Goal: Information Seeking & Learning: Check status

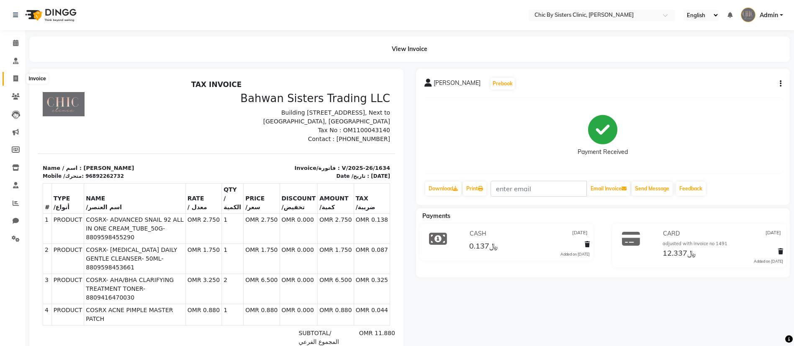
click at [16, 82] on span at bounding box center [15, 79] width 15 height 10
select select "service"
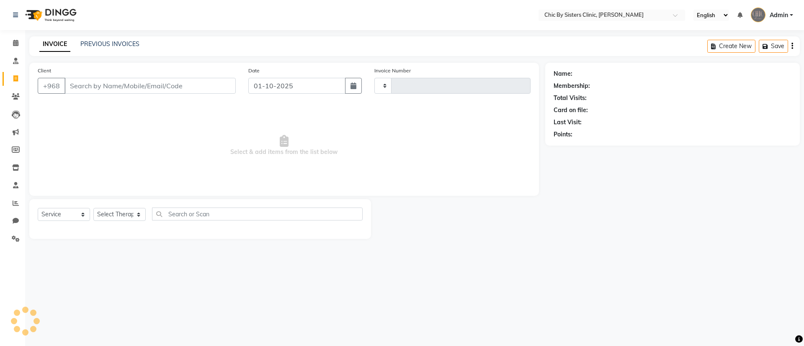
type input "2437"
select select "6348"
click at [103, 41] on link "PREVIOUS INVOICES" at bounding box center [109, 44] width 59 height 8
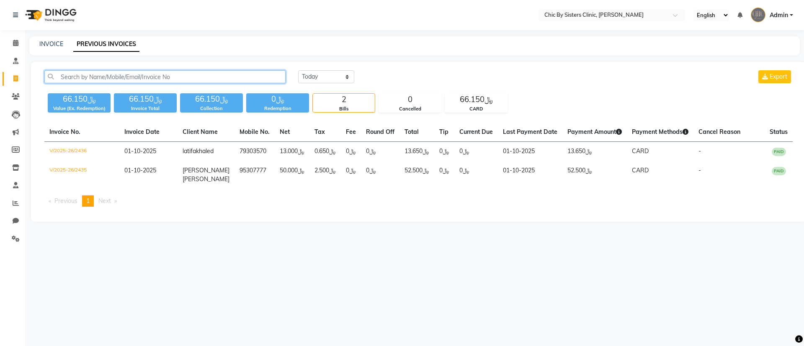
click at [105, 81] on input "text" at bounding box center [164, 76] width 241 height 13
paste input "V/2025-26/2063"
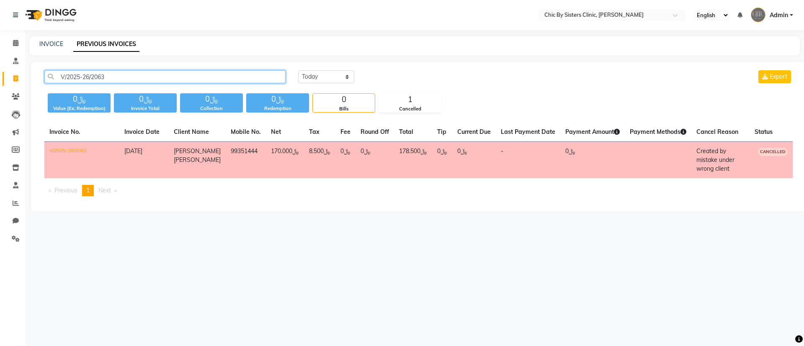
click at [120, 80] on input "V/2025-26/2063" at bounding box center [164, 76] width 241 height 13
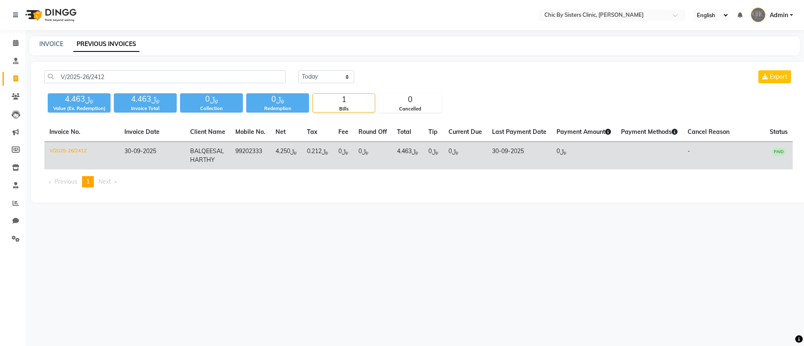
click at [62, 151] on td "V/2025-26/2412" at bounding box center [81, 156] width 75 height 28
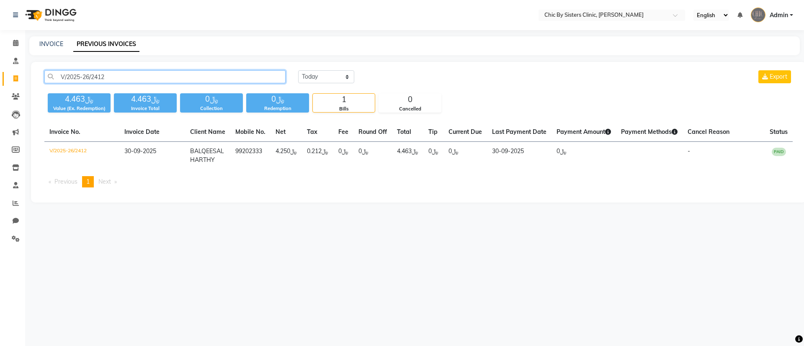
click at [121, 72] on input "V/2025-26/2412" at bounding box center [164, 76] width 241 height 13
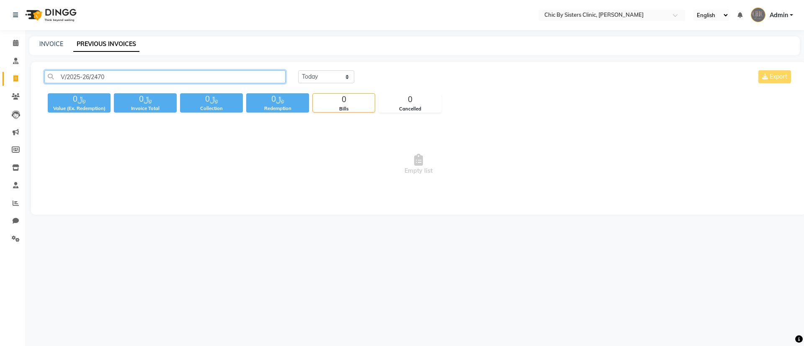
click at [121, 72] on input "V/2025-26/2470" at bounding box center [164, 76] width 241 height 13
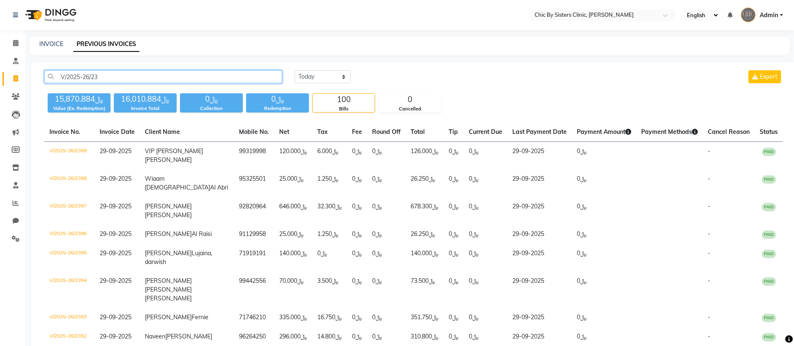
type input "V/2025-26/23"
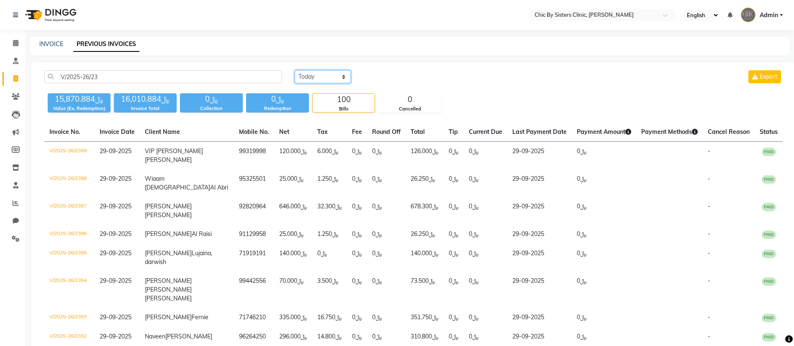
click at [329, 79] on select "[DATE] [DATE] Custom Range" at bounding box center [323, 76] width 56 height 13
select select "range"
click at [295, 70] on select "[DATE] [DATE] Custom Range" at bounding box center [323, 76] width 56 height 13
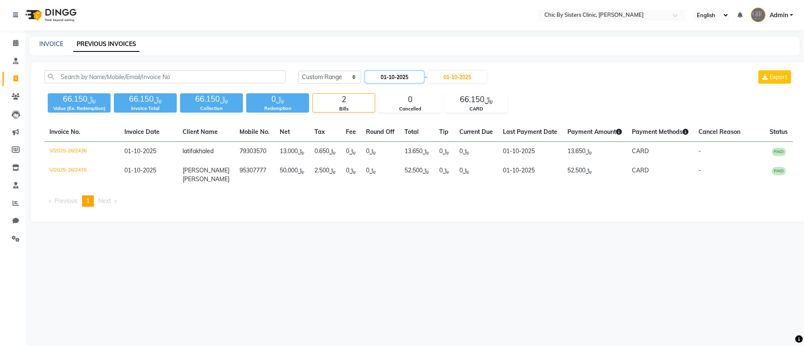
click at [396, 78] on input "01-10-2025" at bounding box center [394, 77] width 59 height 12
select select "10"
select select "2025"
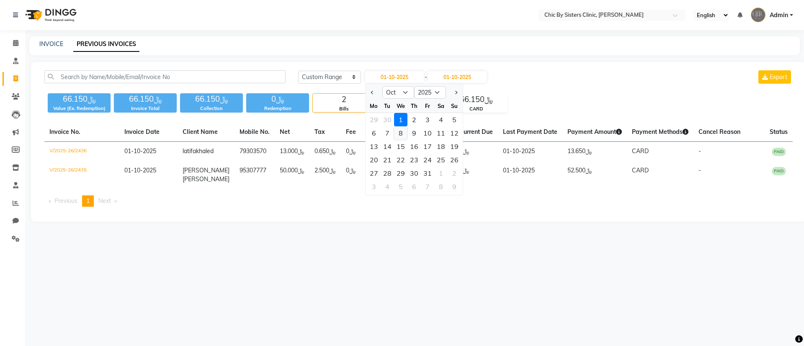
click at [398, 135] on div "8" at bounding box center [400, 132] width 13 height 13
type input "[DATE]"
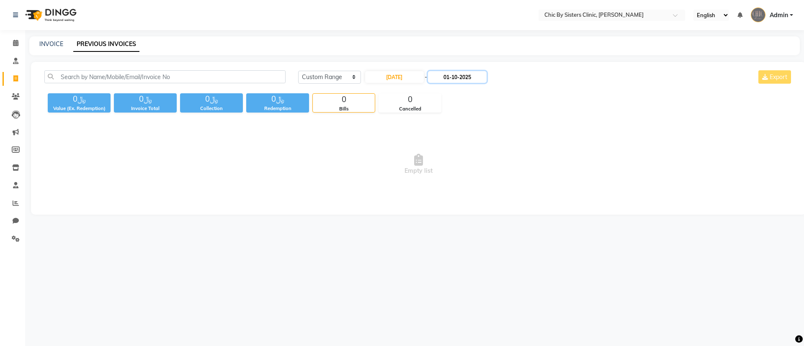
click at [463, 80] on input "01-10-2025" at bounding box center [457, 77] width 59 height 12
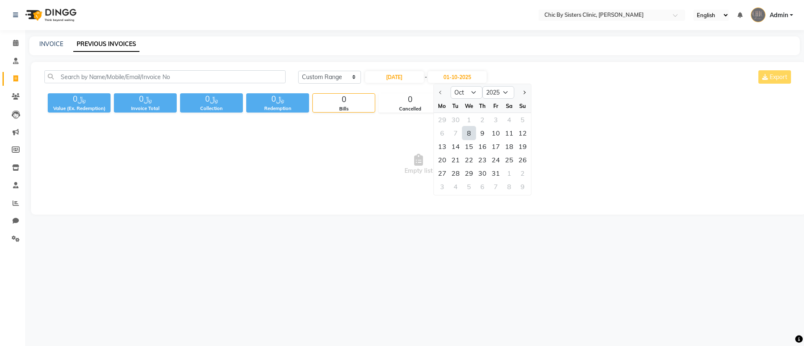
click at [471, 135] on div "8" at bounding box center [468, 132] width 13 height 13
type input "[DATE]"
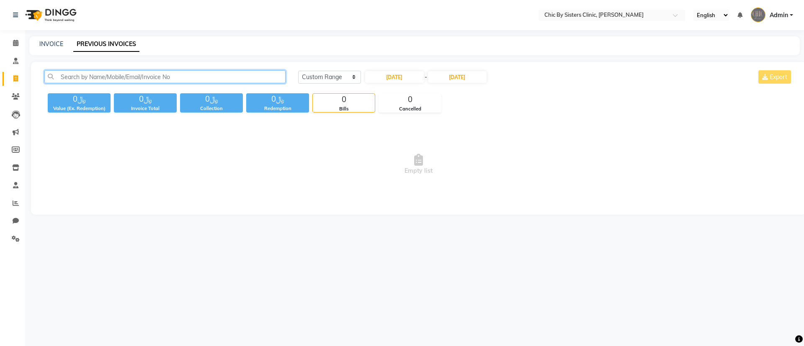
click at [163, 73] on input "text" at bounding box center [164, 76] width 241 height 13
click at [414, 77] on input "[DATE]" at bounding box center [394, 77] width 59 height 12
select select "10"
select select "2025"
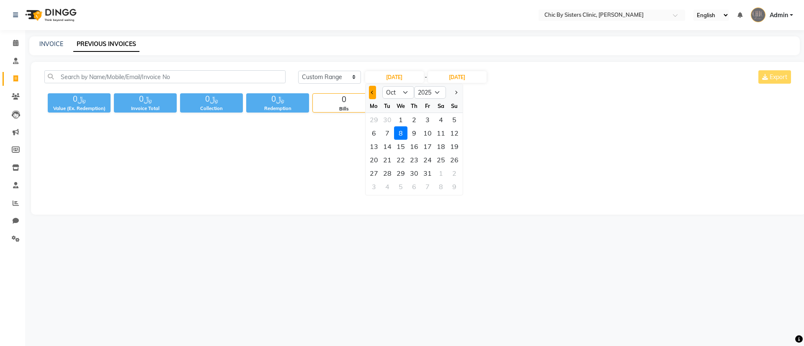
click at [373, 95] on button "Previous month" at bounding box center [372, 92] width 7 height 13
select select "9"
click at [369, 131] on div "8" at bounding box center [373, 132] width 13 height 13
type input "[DATE]"
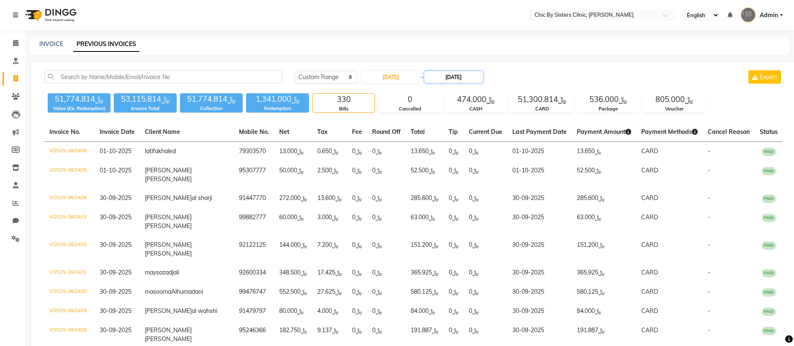
click at [465, 76] on input "[DATE]" at bounding box center [453, 77] width 59 height 12
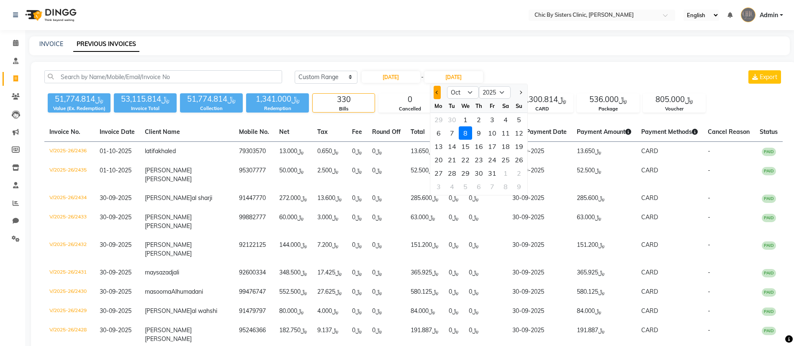
click at [435, 90] on button "Previous month" at bounding box center [437, 92] width 7 height 13
select select "9"
click at [437, 132] on div "8" at bounding box center [438, 132] width 13 height 13
type input "[DATE]"
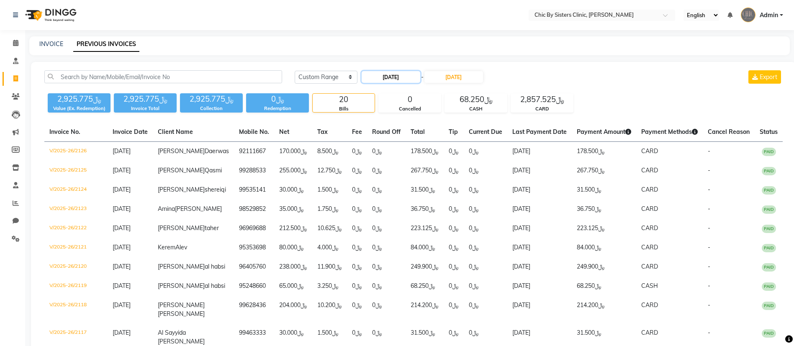
click at [387, 79] on input "[DATE]" at bounding box center [391, 77] width 59 height 12
select select "9"
select select "2025"
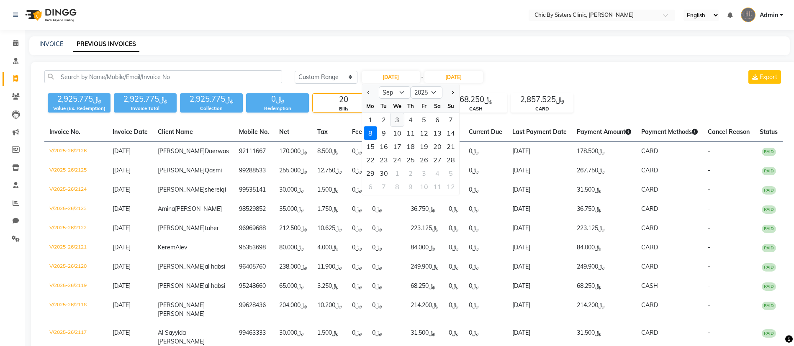
click at [397, 121] on div "3" at bounding box center [397, 119] width 13 height 13
type input "[DATE]"
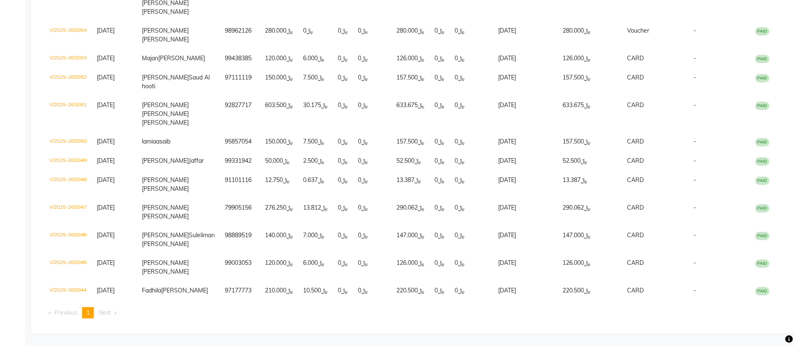
scroll to position [2154, 0]
drag, startPoint x: 91, startPoint y: 140, endPoint x: 39, endPoint y: 144, distance: 52.9
copy td "V/2025-26/2063"
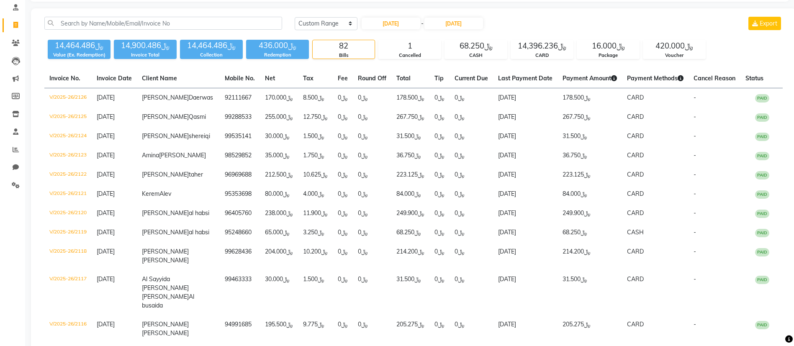
scroll to position [0, 0]
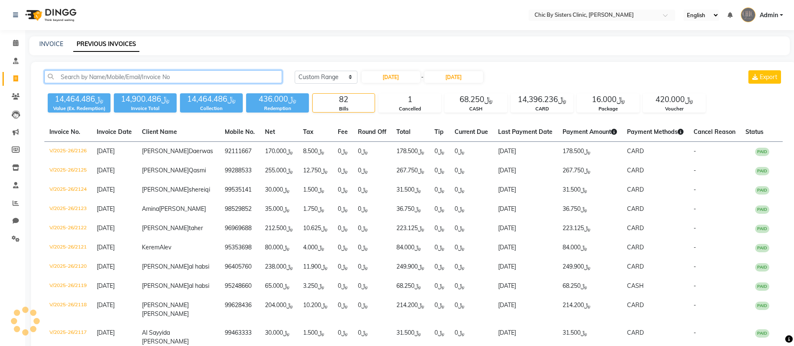
click at [106, 79] on input "text" at bounding box center [163, 76] width 238 height 13
paste input "V/2025-26/2063"
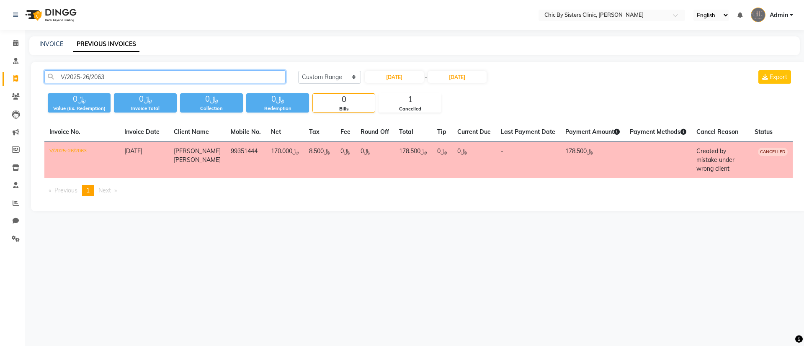
type input "V/2025-26/2063"
click at [409, 79] on input "[DATE]" at bounding box center [394, 77] width 59 height 12
select select "9"
select select "2025"
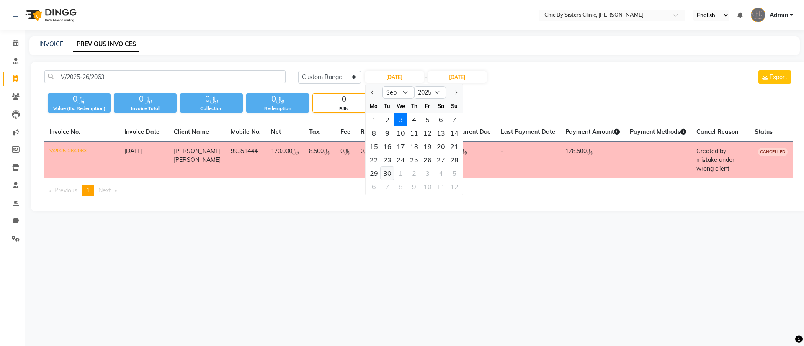
click at [391, 174] on div "30" at bounding box center [387, 173] width 13 height 13
type input "30-09-2025"
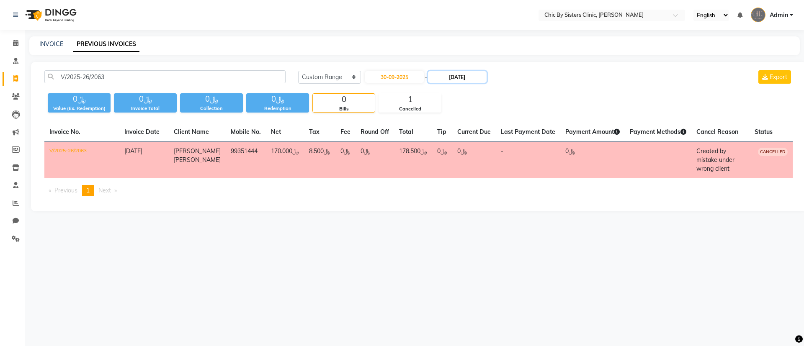
click at [459, 76] on input "[DATE]" at bounding box center [457, 77] width 59 height 12
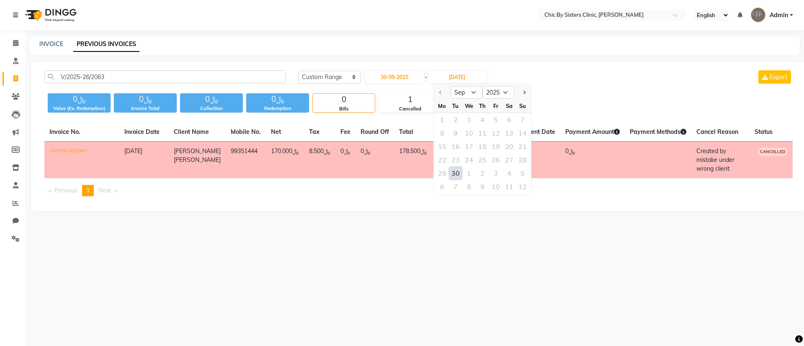
click at [449, 175] on div "30" at bounding box center [455, 173] width 13 height 13
type input "30-09-2025"
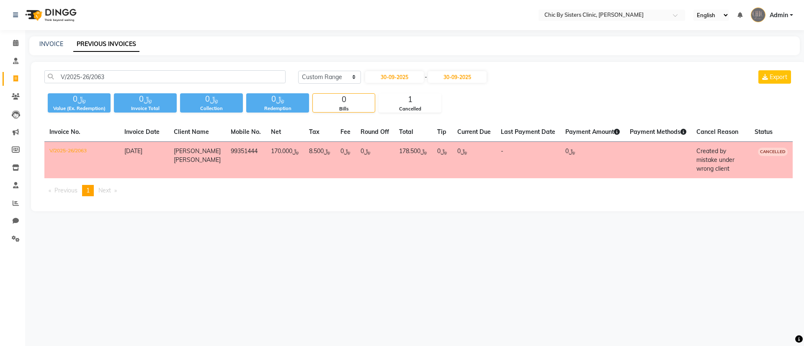
click at [157, 69] on div "V/2025-26/2063 [DATE] [DATE] Custom Range [DATE] - [DATE] Export ﷼0 Value (Ex. …" at bounding box center [418, 136] width 775 height 149
click at [140, 75] on input "V/2025-26/2063" at bounding box center [164, 76] width 241 height 13
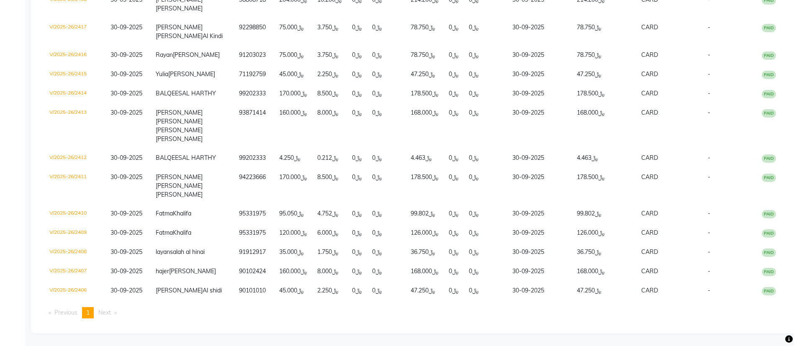
scroll to position [837, 0]
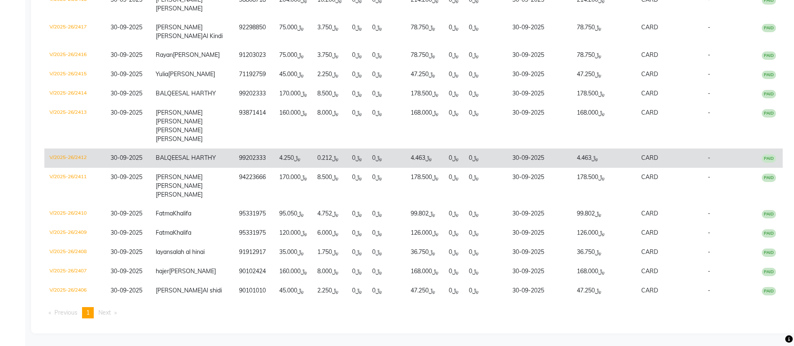
click at [64, 149] on td "V/2025-26/2412" at bounding box center [74, 158] width 61 height 19
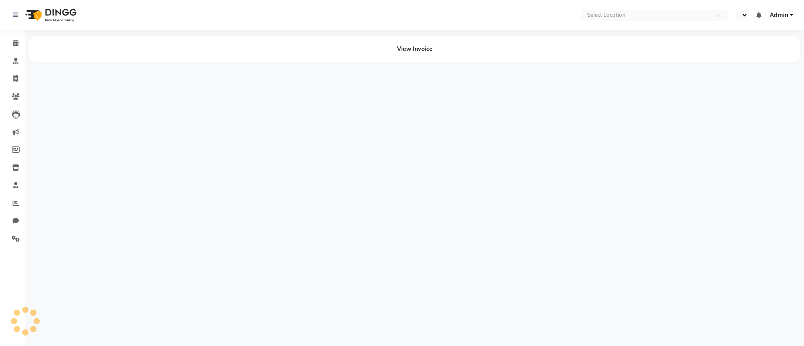
select select "en"
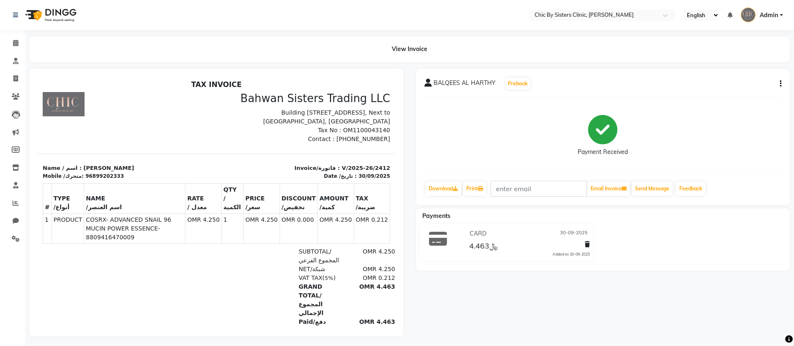
click at [524, 35] on div "Select Location × Chic By Sisters Clinic, Al Sarooj English ENGLISH Español الع…" at bounding box center [397, 174] width 794 height 349
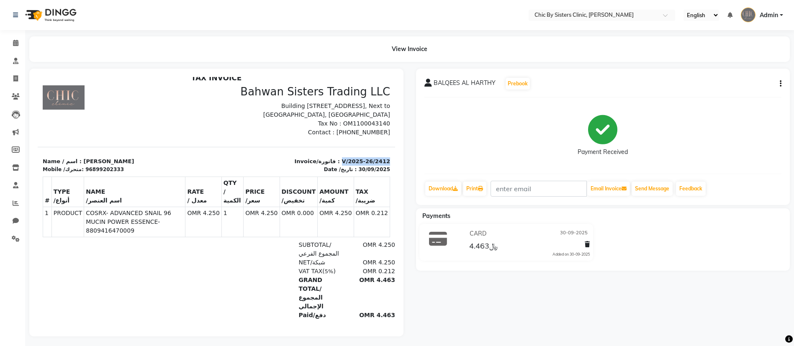
drag, startPoint x: 372, startPoint y: 163, endPoint x: 329, endPoint y: 165, distance: 42.3
click at [329, 165] on div "Invoice/فاتورة : V/2025-26/2412 Date /تاريخ : 30/09/2025" at bounding box center [305, 165] width 179 height 16
copy p "V/2025-26/2412"
click at [296, 341] on div "Generated By : GERALDINE ENRIQUEZ MAGO at 30/09/2025" at bounding box center [216, 345] width 347 height 8
drag, startPoint x: 329, startPoint y: 160, endPoint x: 374, endPoint y: 163, distance: 45.7
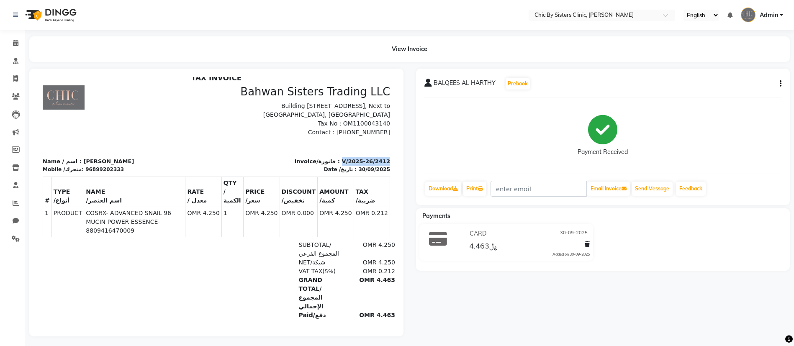
click at [374, 163] on div "Invoice/فاتورة : V/2025-26/2412 Date /تاريخ : 30/09/2025" at bounding box center [305, 165] width 179 height 16
copy p "V/2025-26/2412"
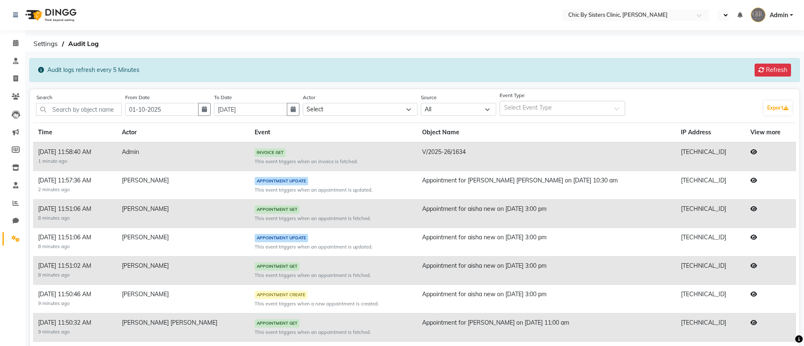
select select "en"
